Goal: Navigation & Orientation: Find specific page/section

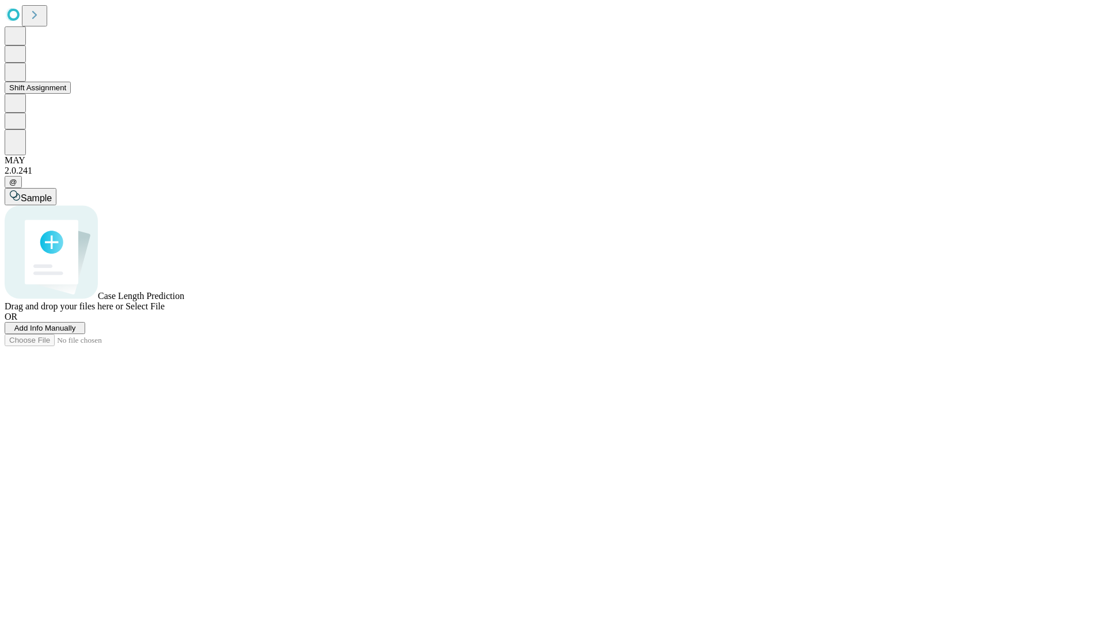
click at [71, 94] on button "Shift Assignment" at bounding box center [38, 88] width 66 height 12
